Goal: Entertainment & Leisure: Consume media (video, audio)

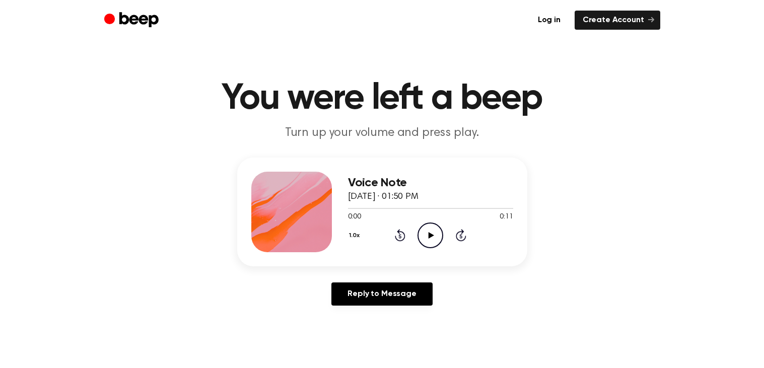
click at [423, 235] on icon "Play Audio" at bounding box center [431, 236] width 26 height 26
click at [433, 239] on icon "Pause Audio" at bounding box center [431, 236] width 26 height 26
drag, startPoint x: 354, startPoint y: 206, endPoint x: 294, endPoint y: 252, distance: 75.1
click at [293, 250] on div "Voice Note August 14, 2022 · 01:50 PM 0:01 0:11 Your browser does not support t…" at bounding box center [382, 212] width 290 height 109
drag, startPoint x: 369, startPoint y: 209, endPoint x: 330, endPoint y: 234, distance: 46.7
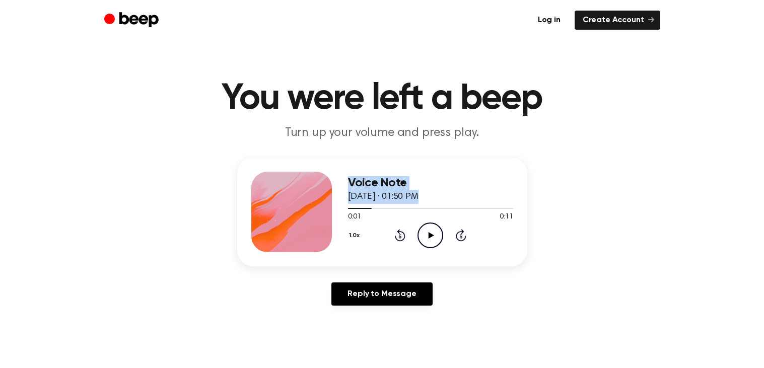
click at [330, 234] on div "Voice Note August 14, 2022 · 01:50 PM 0:01 0:11 Your browser does not support t…" at bounding box center [382, 212] width 290 height 109
click at [397, 236] on icon "Rewind 5 seconds" at bounding box center [400, 235] width 11 height 13
click at [431, 242] on icon "Play Audio" at bounding box center [431, 236] width 26 height 26
click at [426, 234] on icon "Pause Audio" at bounding box center [431, 236] width 26 height 26
click at [397, 238] on icon at bounding box center [400, 235] width 11 height 12
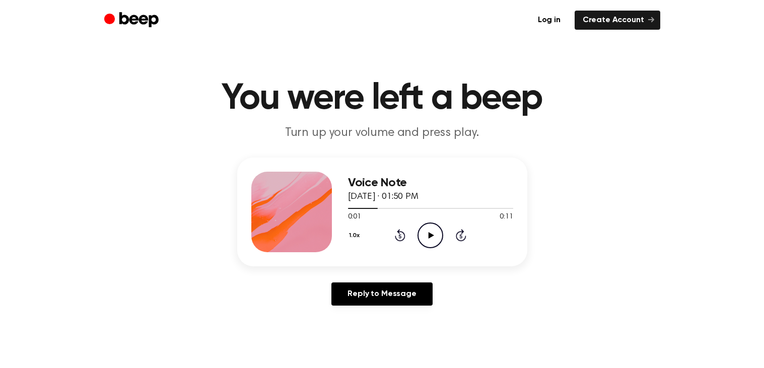
click at [398, 238] on icon "Rewind 5 seconds" at bounding box center [400, 235] width 11 height 13
click at [427, 242] on icon "Play Audio" at bounding box center [431, 236] width 26 height 26
click at [421, 231] on icon "Play Audio" at bounding box center [431, 236] width 26 height 26
click at [436, 235] on icon "Play Audio" at bounding box center [431, 236] width 26 height 26
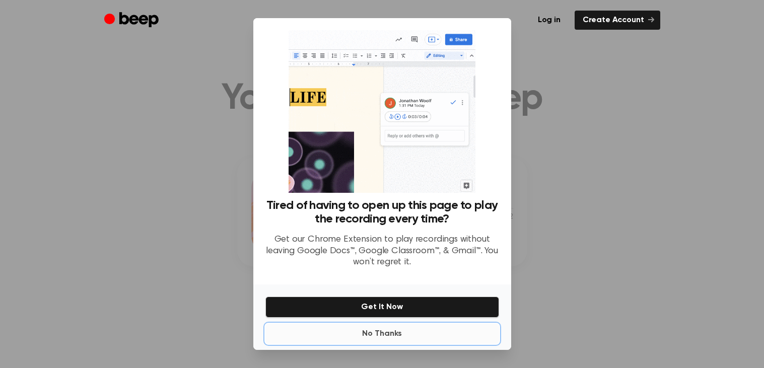
click at [406, 332] on button "No Thanks" at bounding box center [383, 334] width 234 height 20
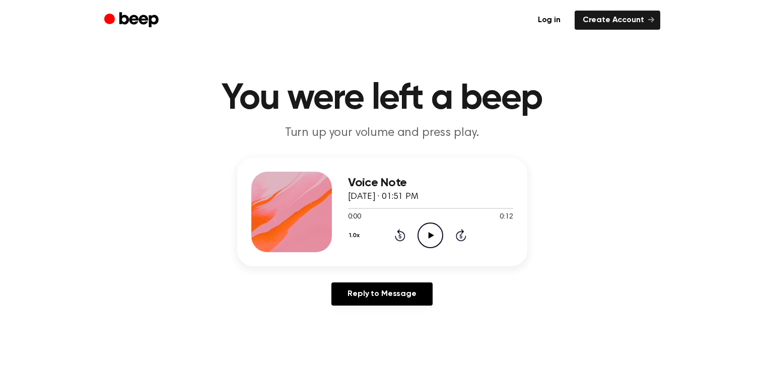
click at [437, 240] on icon "Play Audio" at bounding box center [431, 236] width 26 height 26
click at [402, 237] on icon "Rewind 5 seconds" at bounding box center [400, 235] width 11 height 13
click at [402, 236] on icon "Rewind 5 seconds" at bounding box center [400, 235] width 11 height 13
click at [429, 227] on icon "Play Audio" at bounding box center [431, 236] width 26 height 26
click at [426, 229] on icon "Pause Audio" at bounding box center [431, 236] width 26 height 26
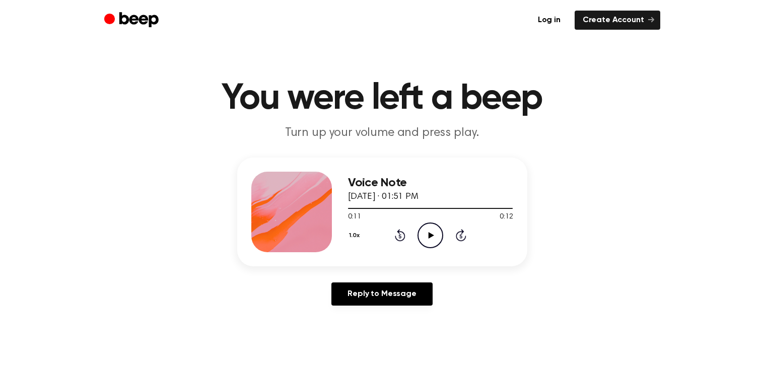
click at [368, 230] on div "1.0x Rewind 5 seconds Play Audio Skip 5 seconds" at bounding box center [430, 236] width 165 height 26
click at [378, 233] on div "1.0x Rewind 5 seconds Play Audio Skip 5 seconds" at bounding box center [430, 236] width 165 height 26
click at [378, 232] on div "1.0x Rewind 5 seconds Play Audio Skip 5 seconds" at bounding box center [430, 236] width 165 height 26
click at [404, 241] on div "1.0x Rewind 5 seconds Play Audio Skip 5 seconds" at bounding box center [430, 236] width 165 height 26
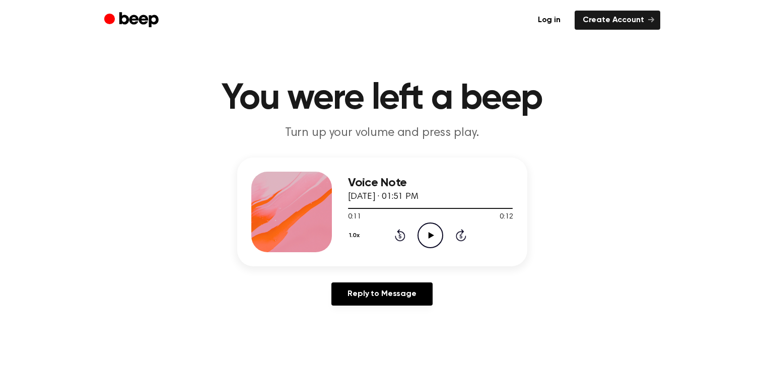
click at [395, 234] on icon "Rewind 5 seconds" at bounding box center [400, 235] width 11 height 13
click at [431, 227] on icon "Play Audio" at bounding box center [431, 236] width 26 height 26
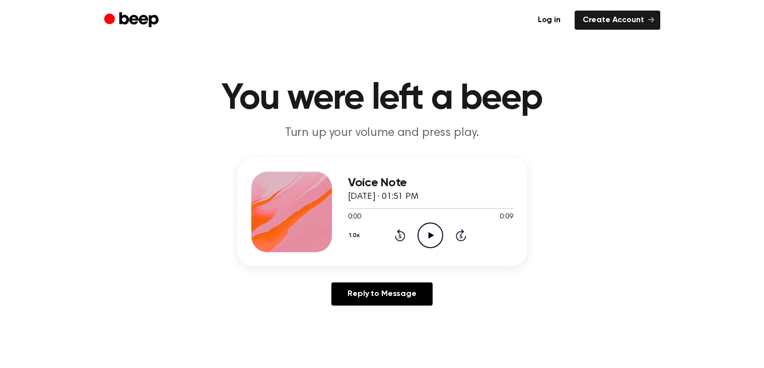
click at [437, 235] on icon "Play Audio" at bounding box center [431, 236] width 26 height 26
click at [428, 238] on icon "Play Audio" at bounding box center [431, 236] width 26 height 26
click at [432, 233] on icon at bounding box center [430, 235] width 5 height 7
click at [429, 244] on icon "Play Audio" at bounding box center [431, 236] width 26 height 26
click at [432, 244] on icon "Play Audio" at bounding box center [431, 236] width 26 height 26
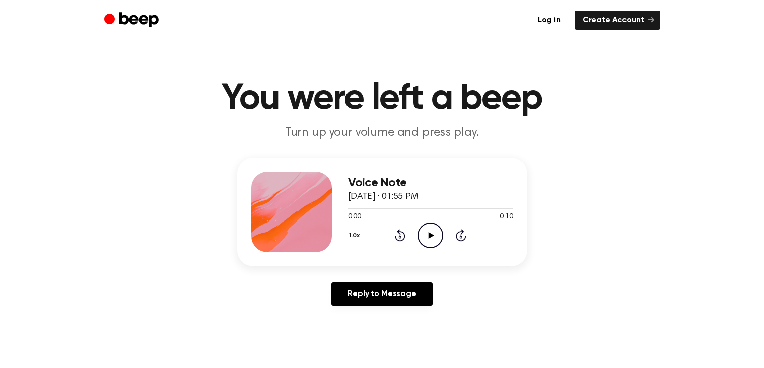
click at [437, 242] on icon "Play Audio" at bounding box center [431, 236] width 26 height 26
click at [458, 232] on icon at bounding box center [461, 235] width 11 height 12
click at [424, 227] on icon "Play Audio" at bounding box center [431, 236] width 26 height 26
click at [430, 248] on div "Voice Note [DATE] · 01:56 PM 0:00 0:18 Your browser does not support the [objec…" at bounding box center [430, 212] width 165 height 81
click at [432, 230] on icon "Play Audio" at bounding box center [431, 236] width 26 height 26
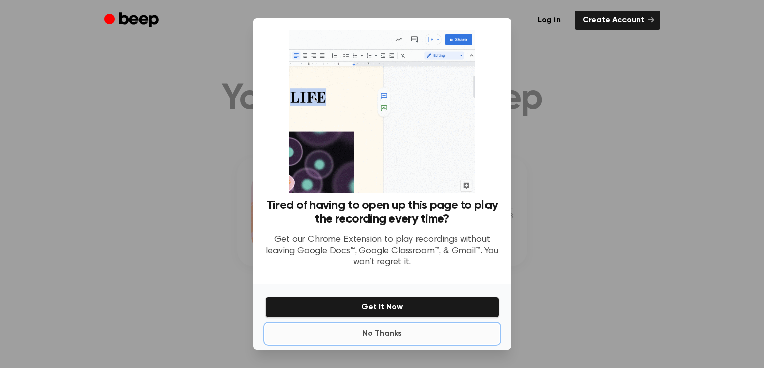
click at [414, 325] on button "No Thanks" at bounding box center [383, 334] width 234 height 20
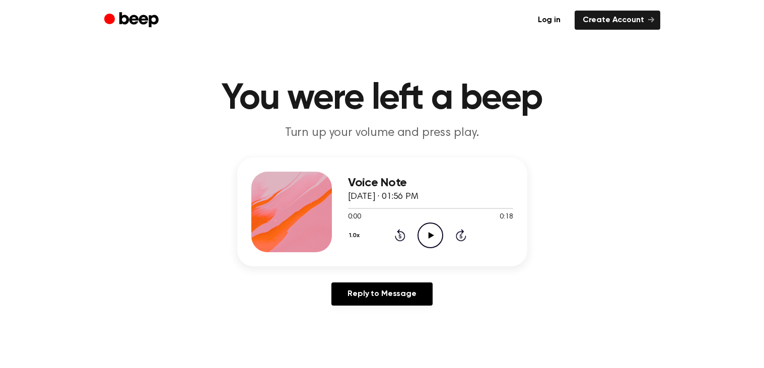
click at [427, 235] on icon "Play Audio" at bounding box center [431, 236] width 26 height 26
click at [405, 239] on icon "Rewind 5 seconds" at bounding box center [400, 235] width 11 height 13
click at [468, 236] on div "1.0x Rewind 5 seconds Pause Audio Skip 5 seconds" at bounding box center [430, 236] width 165 height 26
click at [413, 236] on div "1.0x Rewind 5 seconds Pause Audio Skip 5 seconds" at bounding box center [430, 236] width 165 height 26
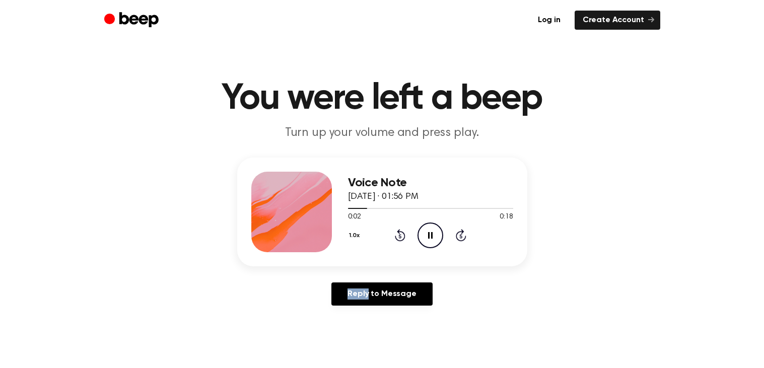
click at [413, 235] on div "1.0x Rewind 5 seconds Pause Audio Skip 5 seconds" at bounding box center [430, 236] width 165 height 26
click at [398, 241] on div "1.0x Rewind 5 seconds Pause Audio Skip 5 seconds" at bounding box center [430, 236] width 165 height 26
click at [399, 240] on icon at bounding box center [400, 235] width 11 height 12
click at [401, 238] on icon "Rewind 5 seconds" at bounding box center [400, 235] width 11 height 13
click at [457, 235] on icon at bounding box center [461, 235] width 11 height 12
